Goal: Check status: Check status

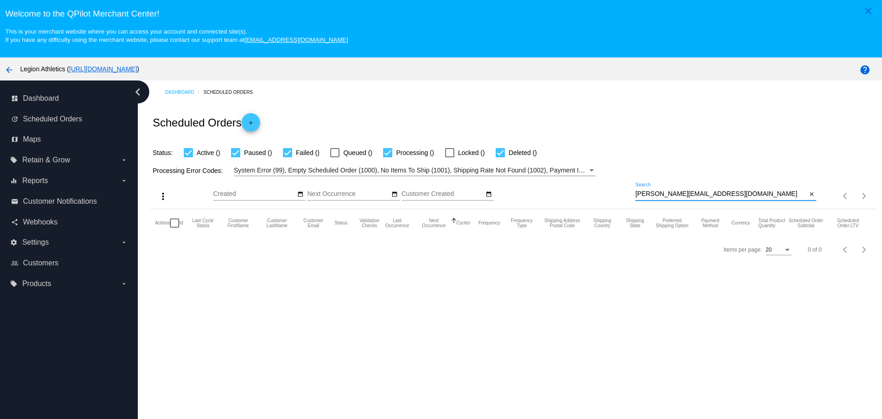
drag, startPoint x: 728, startPoint y: 195, endPoint x: 626, endPoint y: 194, distance: 102.0
click at [626, 194] on div "more_vert Sep Jan Feb Mar [DATE]" at bounding box center [513, 192] width 726 height 33
paste input "[EMAIL_ADDRESS]"
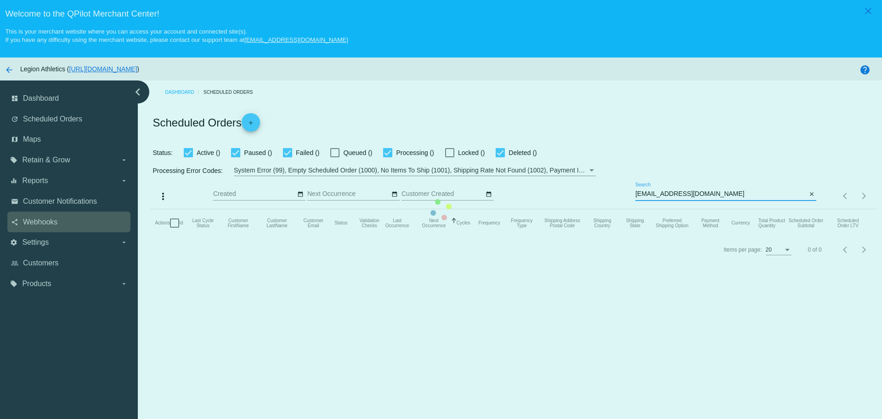
type input "[EMAIL_ADDRESS][DOMAIN_NAME]"
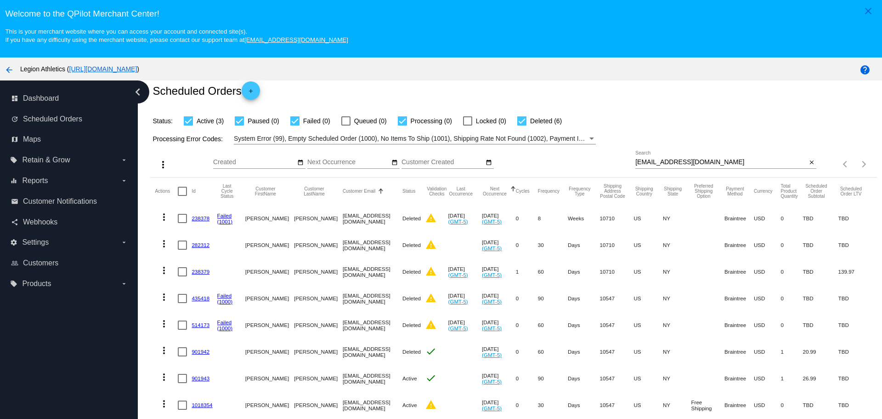
scroll to position [56, 0]
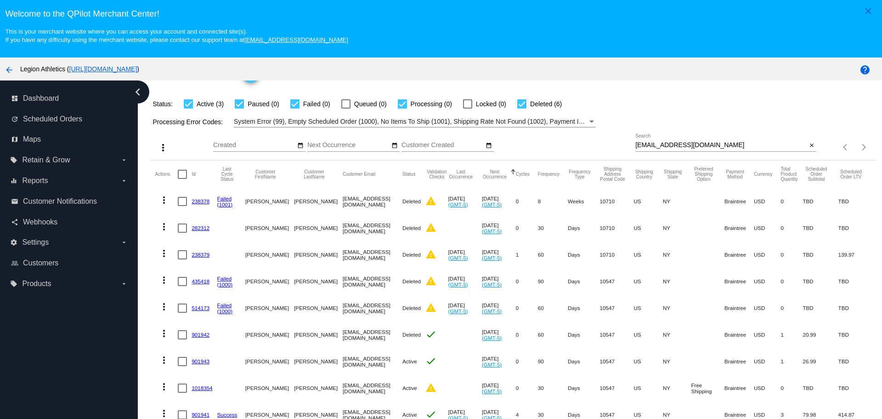
click at [635, 141] on input "[EMAIL_ADDRESS][DOMAIN_NAME]" at bounding box center [720, 144] width 171 height 7
drag, startPoint x: 627, startPoint y: 138, endPoint x: 697, endPoint y: 137, distance: 70.3
click at [697, 141] on input "[EMAIL_ADDRESS][DOMAIN_NAME]" at bounding box center [720, 144] width 171 height 7
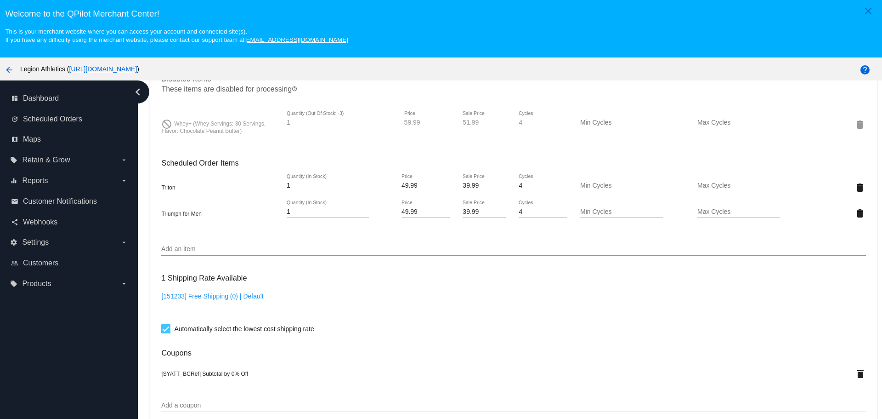
scroll to position [631, 0]
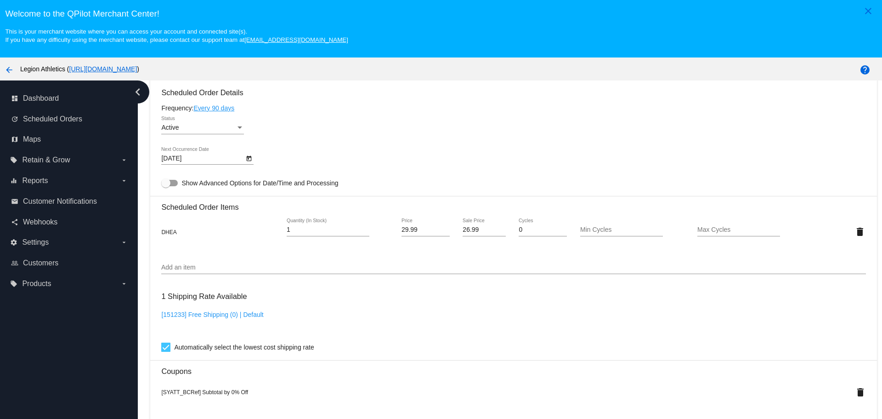
scroll to position [530, 0]
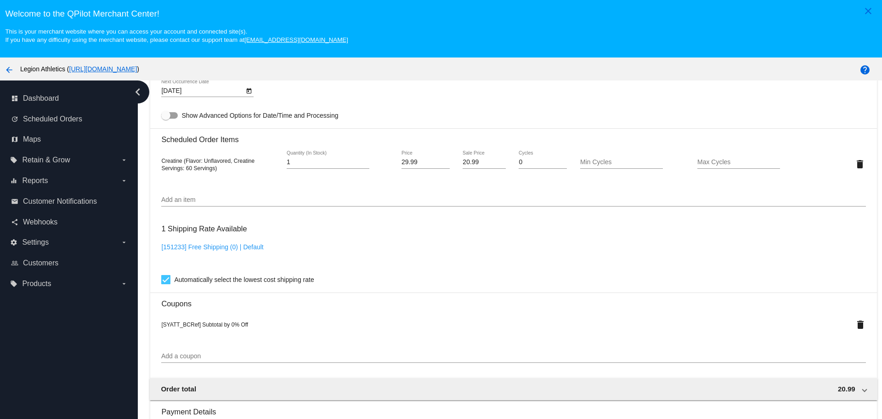
scroll to position [392, 0]
